Goal: Task Accomplishment & Management: Manage account settings

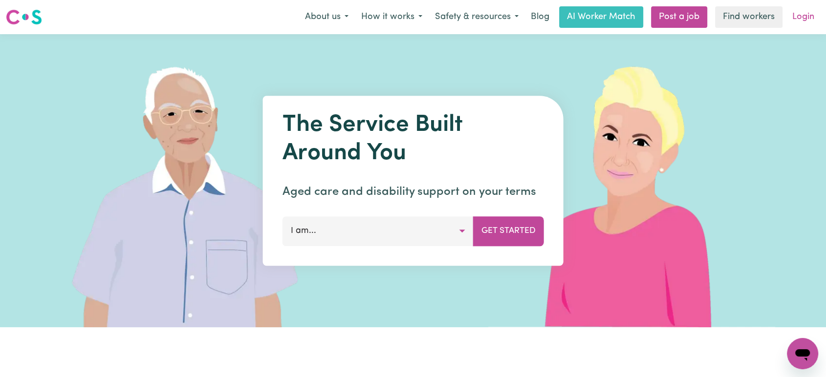
click at [802, 20] on link "Login" at bounding box center [803, 16] width 34 height 21
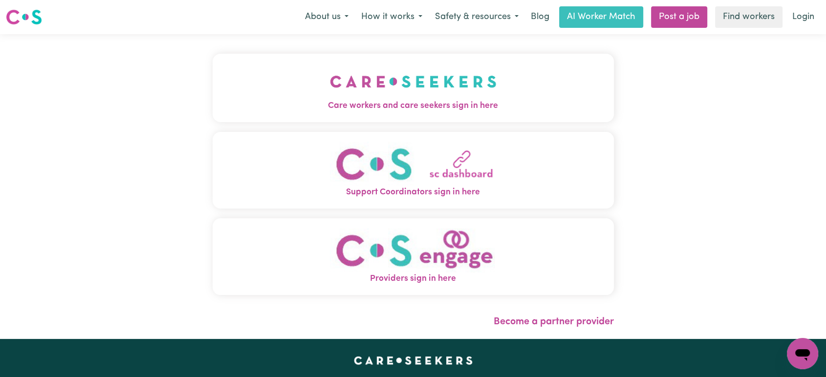
click at [268, 119] on button "Care workers and care seekers sign in here" at bounding box center [413, 88] width 401 height 68
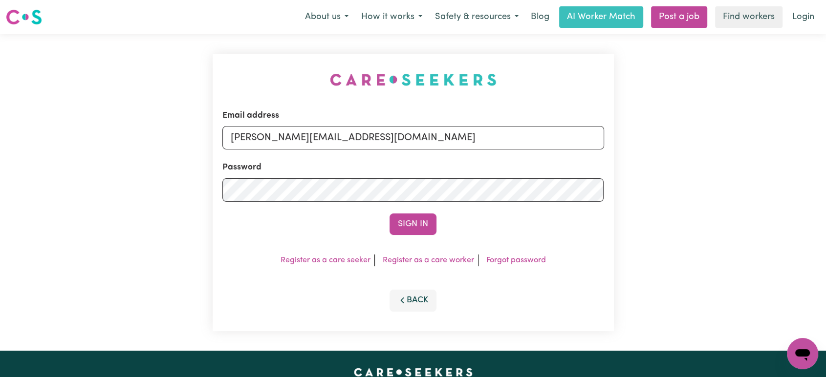
click at [421, 151] on form "Email address [PERSON_NAME][EMAIL_ADDRESS][DOMAIN_NAME] Password Sign In" at bounding box center [413, 172] width 382 height 126
click at [386, 148] on input "[PERSON_NAME][EMAIL_ADDRESS][DOMAIN_NAME]" at bounding box center [413, 137] width 382 height 23
click at [391, 142] on input "[PERSON_NAME][EMAIL_ADDRESS][DOMAIN_NAME]" at bounding box center [413, 137] width 382 height 23
drag, startPoint x: 467, startPoint y: 142, endPoint x: 278, endPoint y: 130, distance: 188.9
click at [278, 130] on input "[EMAIL_ADDRESS][DOMAIN_NAME]" at bounding box center [413, 137] width 382 height 23
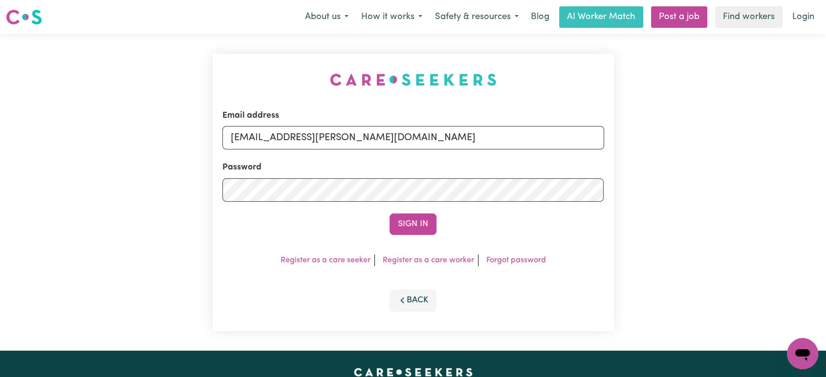
type input "[EMAIL_ADDRESS][PERSON_NAME][DOMAIN_NAME]"
click at [389, 213] on button "Sign In" at bounding box center [412, 223] width 47 height 21
